Goal: Find contact information: Find contact information

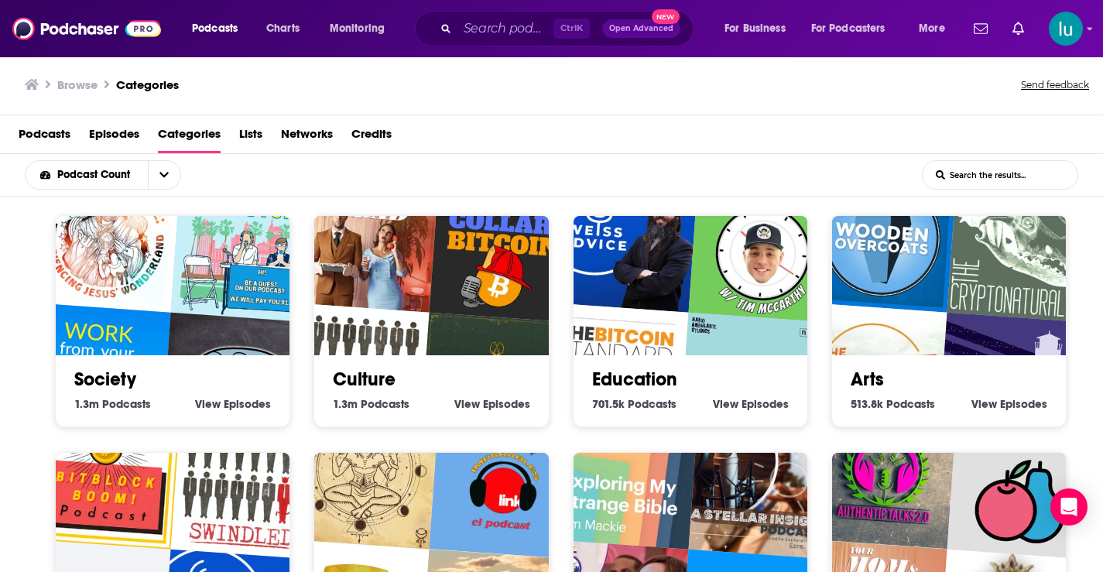
click at [427, 296] on img "Your Mom & Dad" at bounding box center [365, 238] width 150 height 150
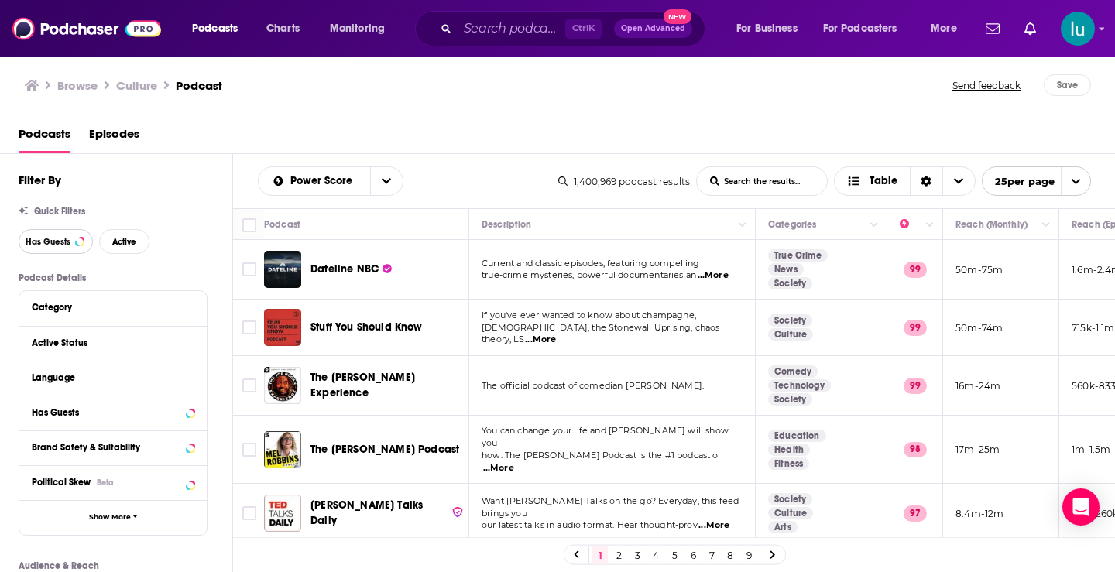
click at [63, 238] on span "Has Guests" at bounding box center [48, 242] width 45 height 9
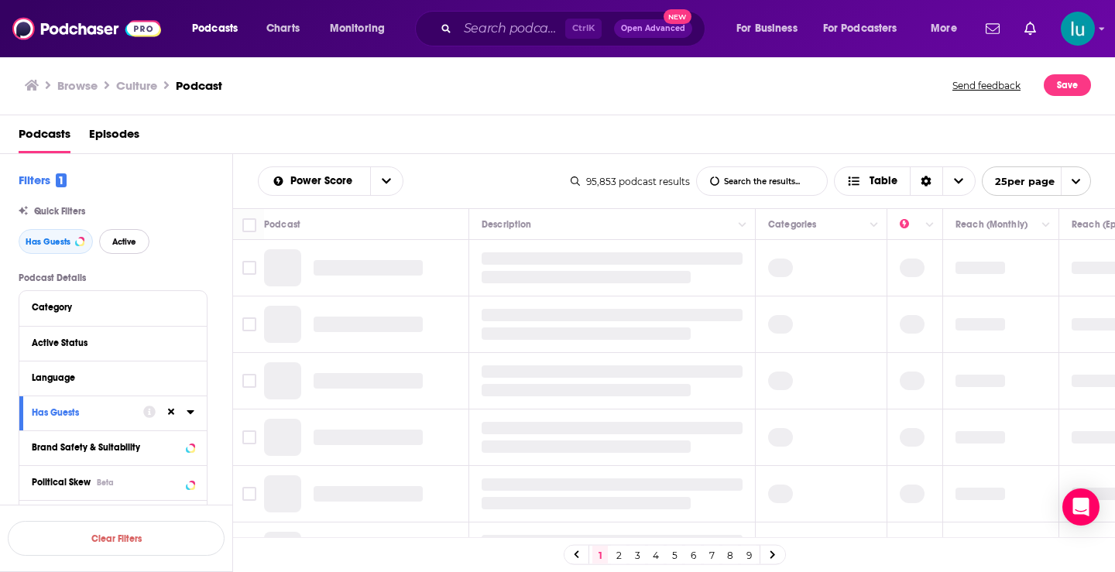
click at [135, 242] on span "Active" at bounding box center [124, 242] width 24 height 9
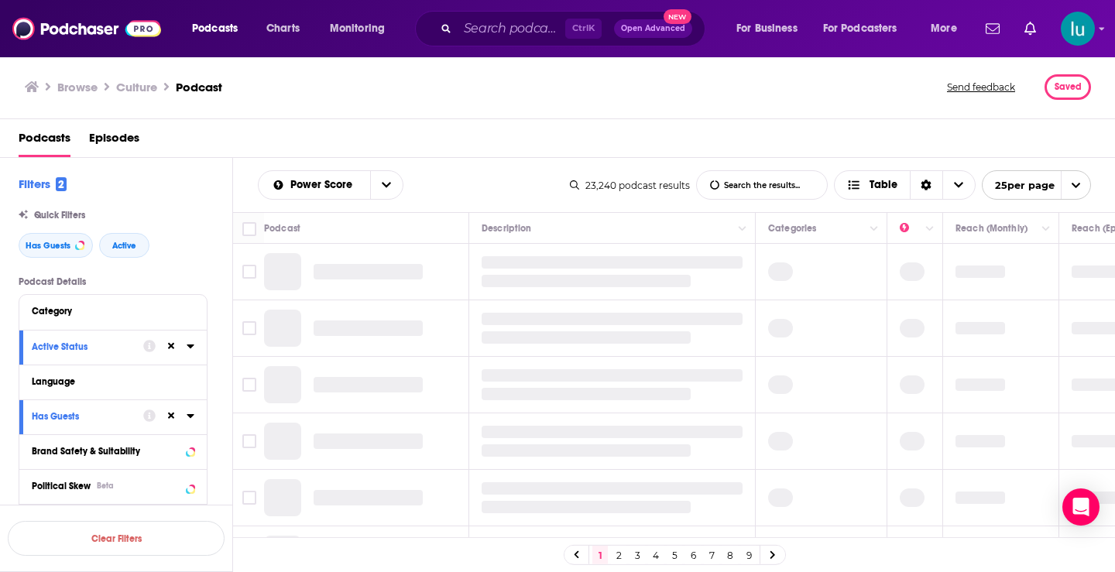
click at [740, 189] on input "List Search Input" at bounding box center [762, 185] width 130 height 28
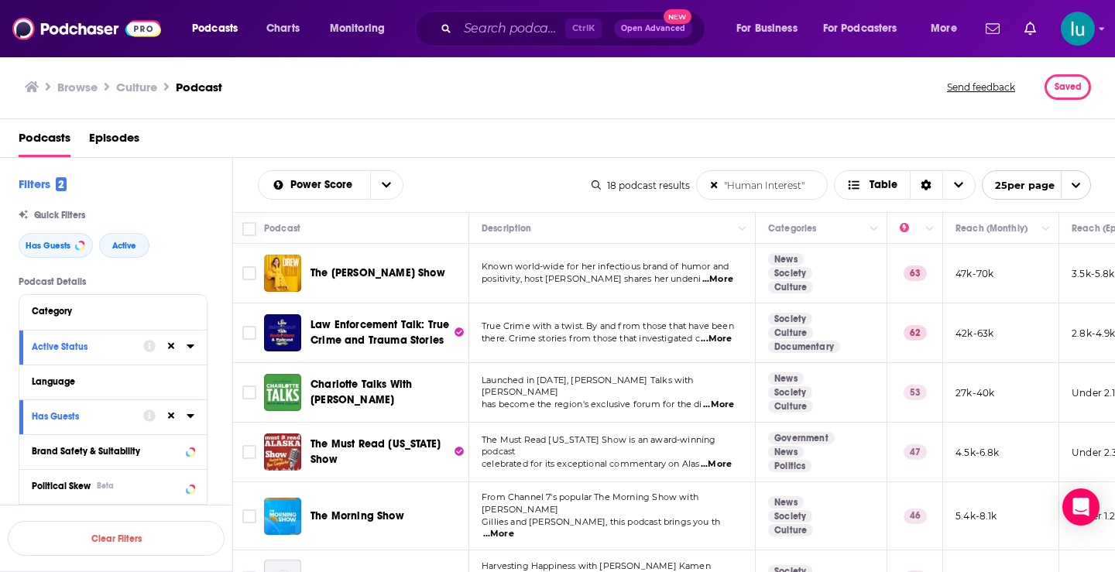
type input ""Human Interest""
click at [722, 399] on span "...More" at bounding box center [718, 405] width 31 height 12
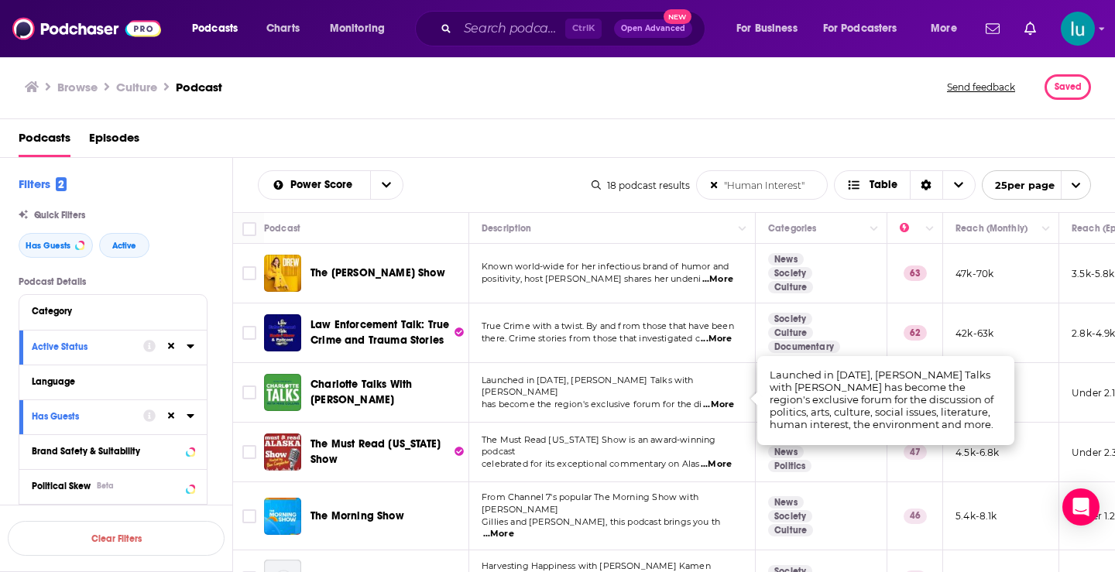
click at [514, 528] on span "...More" at bounding box center [498, 534] width 31 height 12
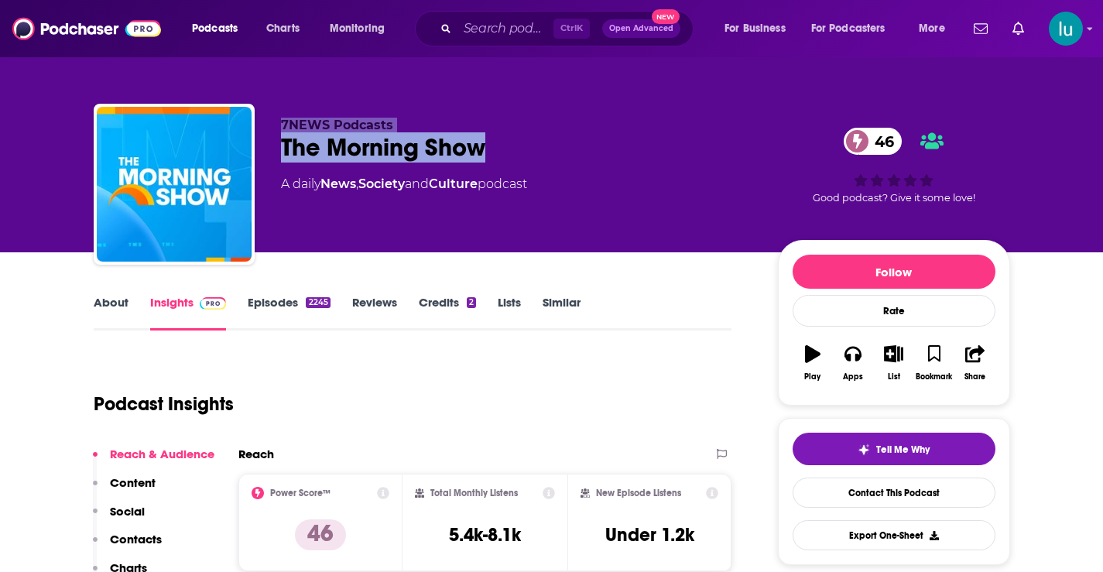
drag, startPoint x: 276, startPoint y: 118, endPoint x: 491, endPoint y: 145, distance: 216.9
click at [491, 145] on div "7NEWS Podcasts The Morning Show 46 A daily News , Society and Culture podcast 4…" at bounding box center [552, 187] width 917 height 167
copy div "7NEWS Podcasts The Morning Show"
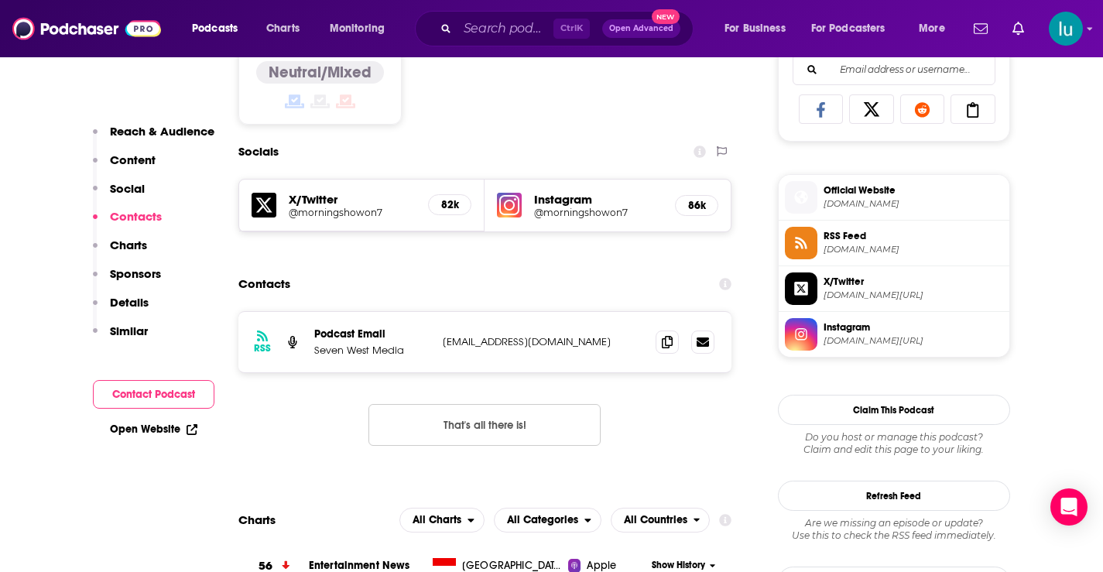
scroll to position [1026, 0]
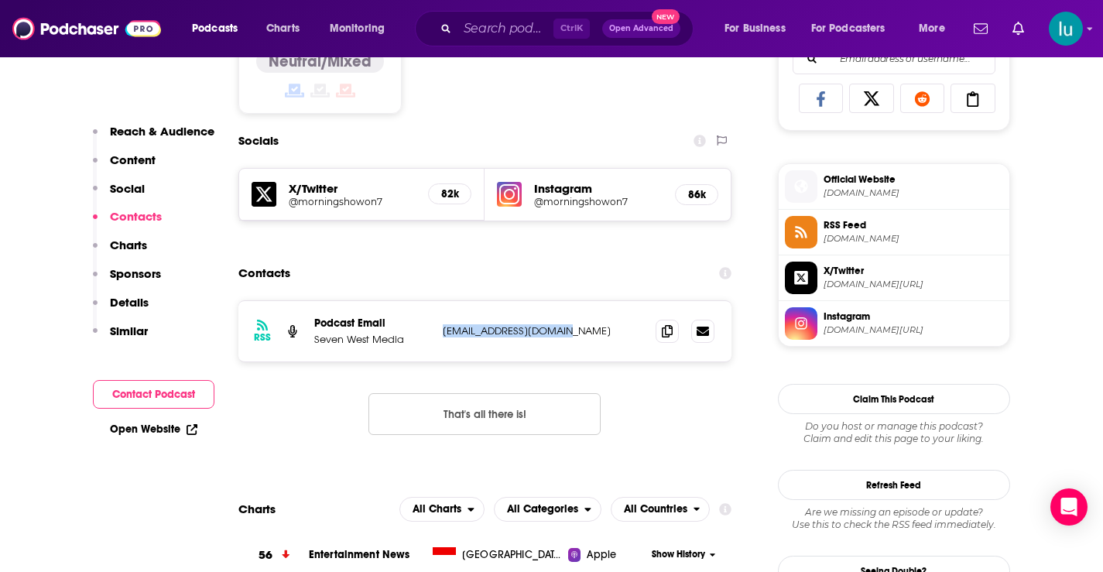
drag, startPoint x: 587, startPoint y: 328, endPoint x: 437, endPoint y: 328, distance: 149.4
click at [437, 328] on div "RSS Podcast Email Seven West Media MHagglund@Seven.com.au MHagglund@Seven.com.au" at bounding box center [485, 331] width 494 height 60
copy p "MHagglund@Seven.com.au"
